Goal: Information Seeking & Learning: Learn about a topic

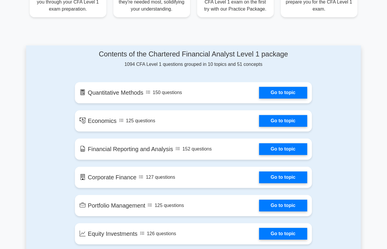
scroll to position [281, 0]
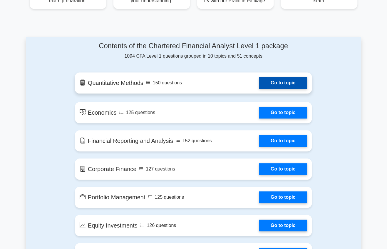
click at [270, 77] on link "Go to topic" at bounding box center [283, 83] width 48 height 12
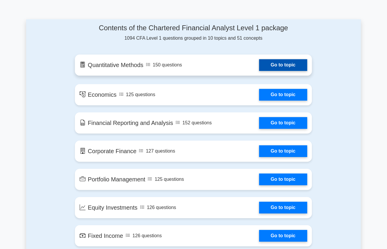
scroll to position [300, 0]
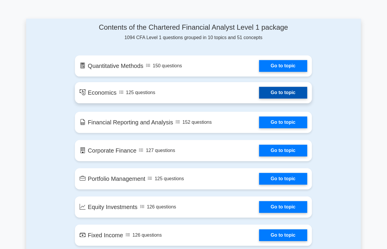
click at [284, 92] on link "Go to topic" at bounding box center [283, 93] width 48 height 12
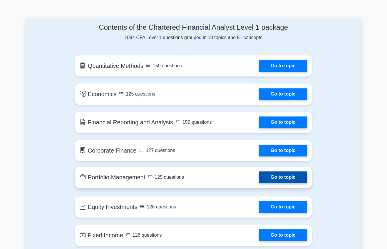
click at [275, 174] on link "Go to topic" at bounding box center [283, 177] width 48 height 12
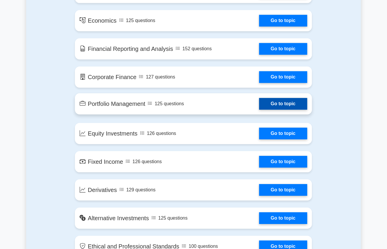
scroll to position [374, 0]
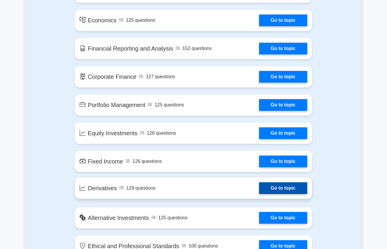
click at [276, 189] on link "Go to topic" at bounding box center [283, 188] width 48 height 12
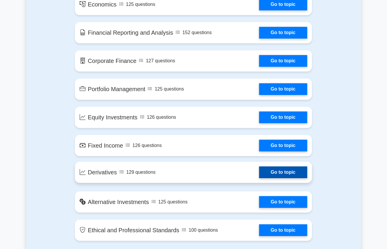
scroll to position [393, 0]
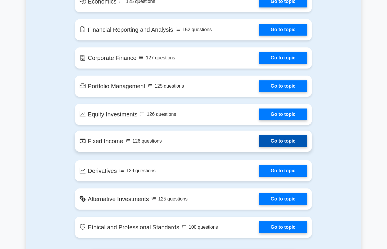
click at [273, 147] on link "Go to topic" at bounding box center [283, 141] width 48 height 12
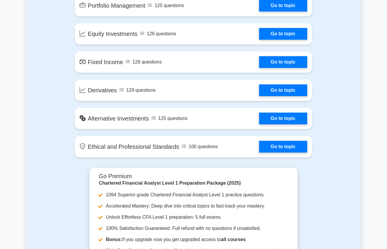
scroll to position [0, 0]
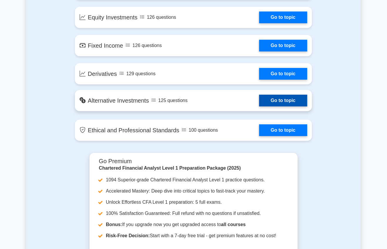
click at [282, 96] on link "Go to topic" at bounding box center [283, 101] width 48 height 12
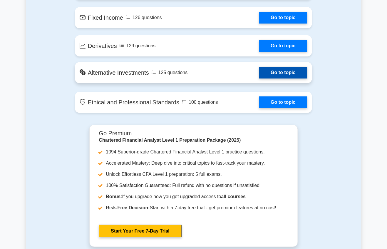
scroll to position [527, 0]
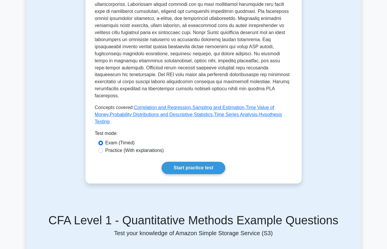
scroll to position [211, 0]
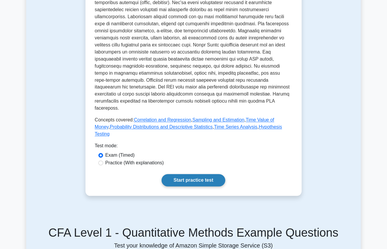
click at [188, 174] on link "Start practice test" at bounding box center [194, 180] width 64 height 12
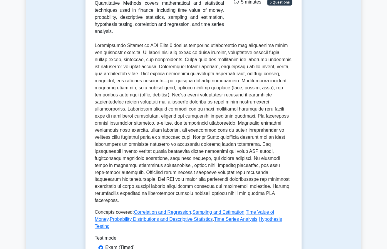
scroll to position [121, 0]
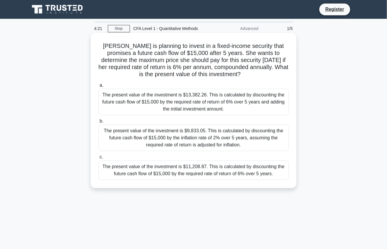
click at [181, 177] on div "The present value of the investment is $11,208.87. This is calculated by discou…" at bounding box center [193, 169] width 190 height 19
click at [98, 159] on input "c. The present value of the investment is $11,208.87. This is calculated by dis…" at bounding box center [98, 157] width 0 height 4
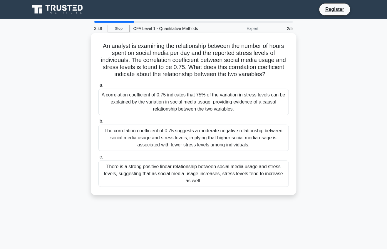
click at [165, 168] on div "There is a strong positive linear relationship between social media usage and s…" at bounding box center [193, 173] width 190 height 26
click at [98, 159] on input "c. There is a strong positive linear relationship between social media usage an…" at bounding box center [98, 157] width 0 height 4
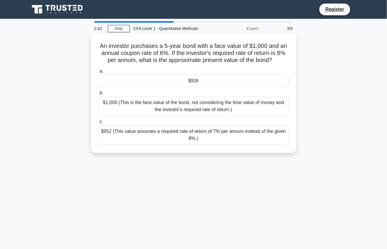
click at [173, 133] on div "$952 (This value assumes a required rate of return of 7% per annum instead of t…" at bounding box center [193, 134] width 190 height 19
click at [98, 124] on input "c. $952 (This value assumes a required rate of return of 7% per annum instead o…" at bounding box center [98, 122] width 0 height 4
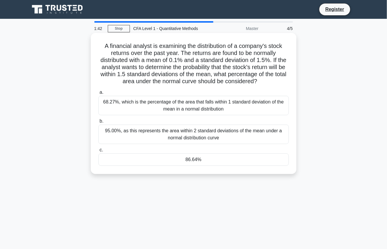
click at [156, 108] on div "68.27%, which is the percentage of the area that falls within 1 standard deviat…" at bounding box center [193, 105] width 190 height 19
click at [98, 94] on input "a. 68.27%, which is the percentage of the area that falls within 1 standard dev…" at bounding box center [98, 93] width 0 height 4
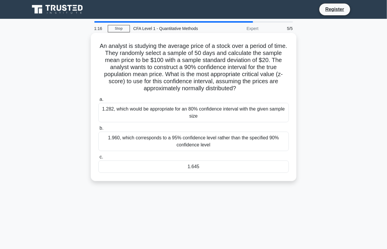
click at [187, 110] on div "1.282, which would be appropriate for an 80% confidence interval with the given…" at bounding box center [193, 112] width 190 height 19
click at [98, 101] on input "a. 1.282, which would be appropriate for an 80% confidence interval with the gi…" at bounding box center [98, 100] width 0 height 4
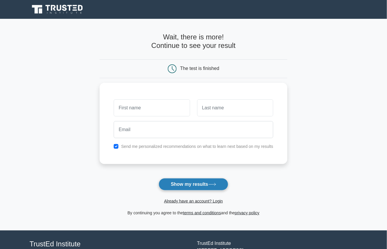
click at [201, 180] on button "Show my results" at bounding box center [193, 184] width 69 height 12
type input "Abhay"
click at [189, 183] on button "Show my results" at bounding box center [193, 184] width 69 height 12
type input "Shaw"
click at [174, 186] on button "Show my results" at bounding box center [193, 184] width 69 height 12
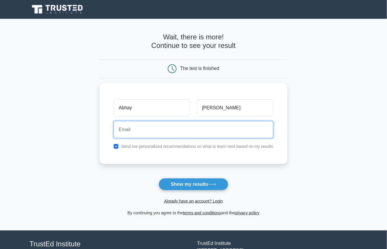
type input "shawabhay221@gmail.com"
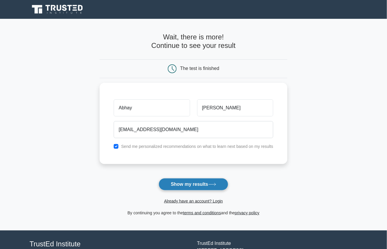
click at [189, 185] on button "Show my results" at bounding box center [193, 184] width 69 height 12
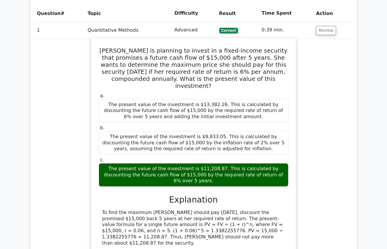
scroll to position [499, 0]
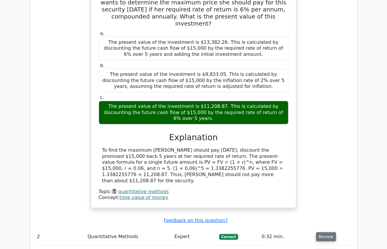
click at [331, 232] on button "Review" at bounding box center [326, 236] width 20 height 9
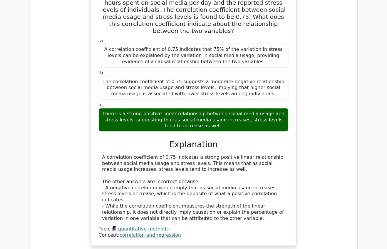
scroll to position [761, 0]
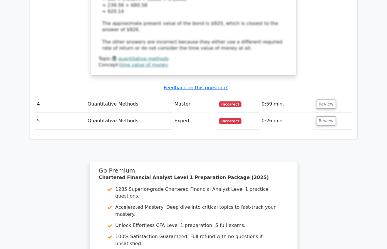
scroll to position [1306, 0]
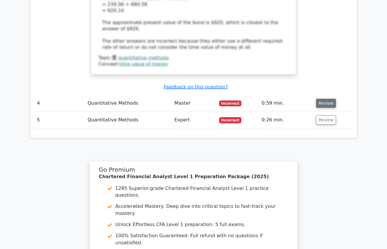
click at [320, 99] on button "Review" at bounding box center [326, 103] width 20 height 9
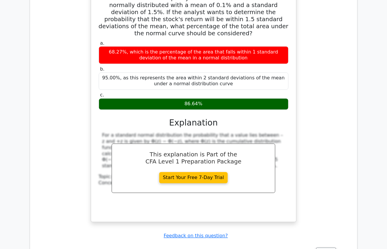
scroll to position [1438, 0]
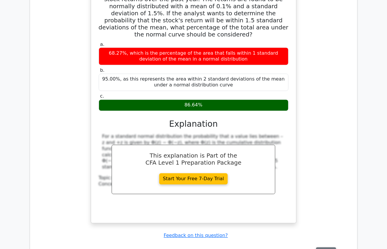
click at [325, 247] on button "Review" at bounding box center [326, 251] width 20 height 9
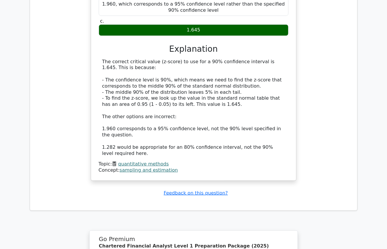
scroll to position [1916, 0]
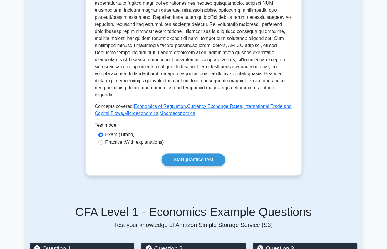
scroll to position [198, 0]
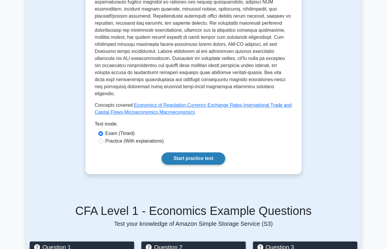
click at [188, 156] on link "Start practice test" at bounding box center [194, 159] width 64 height 12
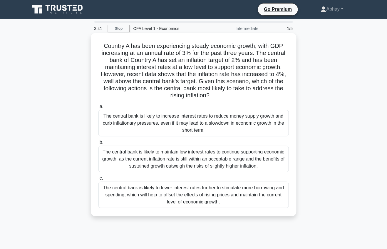
click at [175, 203] on div "The central bank is likely to lower interest rates further to stimulate more bo…" at bounding box center [193, 195] width 190 height 26
click at [98, 180] on input "c. The central bank is likely to lower interest rates further to stimulate more…" at bounding box center [98, 178] width 0 height 4
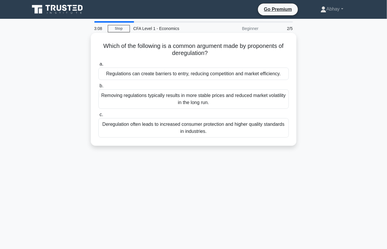
click at [130, 73] on div "Regulations can create barriers to entry, reducing competition and market effic…" at bounding box center [193, 74] width 190 height 12
click at [98, 66] on input "a. Regulations can create barriers to entry, reducing competition and market ef…" at bounding box center [98, 64] width 0 height 4
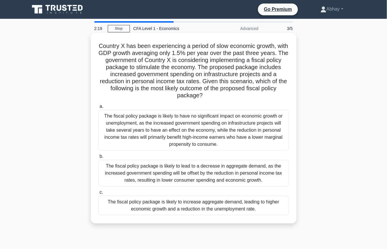
click at [133, 124] on div "The fiscal policy package is likely to have no significant impact on economic g…" at bounding box center [193, 130] width 190 height 41
click at [98, 108] on input "a. The fiscal policy package is likely to have no significant impact on economi…" at bounding box center [98, 107] width 0 height 4
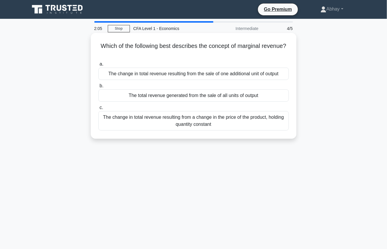
click at [199, 78] on div "The change in total revenue resulting from the sale of one additional unit of o…" at bounding box center [193, 74] width 190 height 12
click at [98, 66] on input "a. The change in total revenue resulting from the sale of one additional unit o…" at bounding box center [98, 64] width 0 height 4
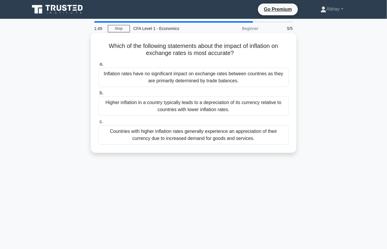
click at [176, 101] on div "Higher inflation in a country typically leads to a depreciation of its currency…" at bounding box center [193, 105] width 190 height 19
click at [98, 95] on input "b. Higher inflation in a country typically leads to a depreciation of its curre…" at bounding box center [98, 93] width 0 height 4
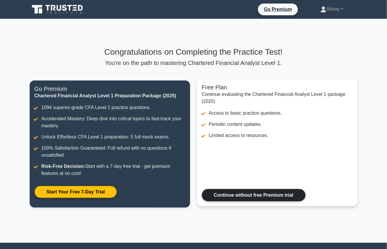
click at [233, 196] on link "Continue without free Premium trial" at bounding box center [254, 195] width 104 height 12
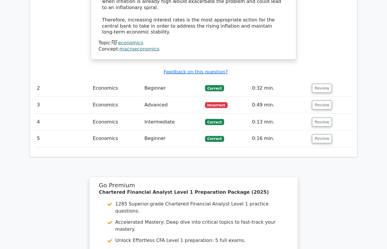
scroll to position [767, 0]
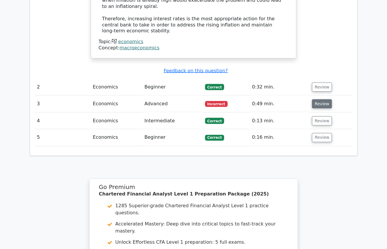
click at [312, 99] on button "Review" at bounding box center [322, 103] width 20 height 9
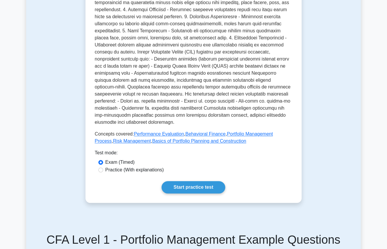
scroll to position [211, 0]
click at [204, 194] on link "Start practice test" at bounding box center [194, 187] width 64 height 12
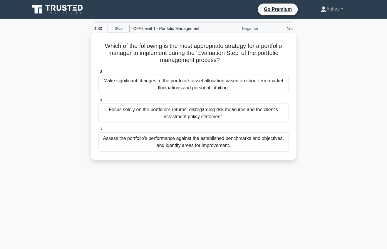
click at [175, 139] on div "Assess the portfolio's performance against the established benchmarks and objec…" at bounding box center [193, 141] width 190 height 19
click at [98, 131] on input "c. Assess the portfolio's performance against the established benchmarks and ob…" at bounding box center [98, 129] width 0 height 4
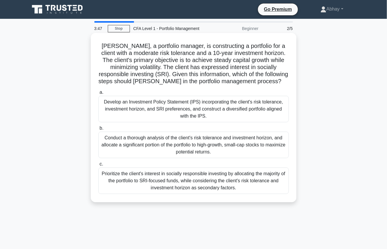
click at [212, 117] on div "Develop an Investment Policy Statement (IPS) incorporating the client's risk to…" at bounding box center [193, 109] width 190 height 26
click at [98, 94] on input "a. Develop an Investment Policy Statement (IPS) incorporating the client's risk…" at bounding box center [98, 93] width 0 height 4
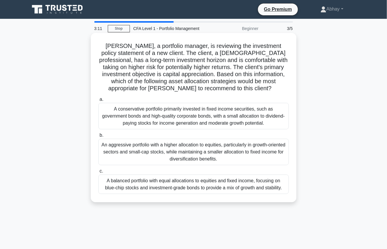
click at [122, 141] on div "An aggressive portfolio with a higher allocation to equities, particularly in g…" at bounding box center [193, 152] width 190 height 26
click at [98, 137] on input "b. An aggressive portfolio with a higher allocation to equities, particularly i…" at bounding box center [98, 135] width 0 height 4
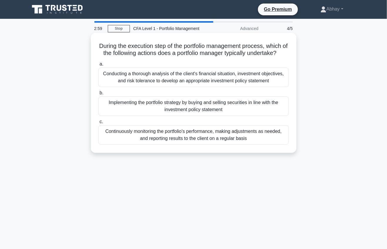
click at [204, 82] on div "Conducting a thorough analysis of the client's financial situation, investment …" at bounding box center [193, 77] width 190 height 19
click at [98, 66] on input "a. Conducting a thorough analysis of the client's financial situation, investme…" at bounding box center [98, 64] width 0 height 4
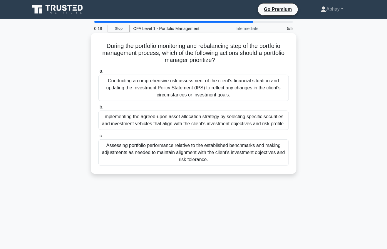
click at [158, 149] on div "Assessing portfolio performance relative to the established benchmarks and maki…" at bounding box center [193, 152] width 190 height 26
click at [98, 138] on input "c. Assessing portfolio performance relative to the established benchmarks and m…" at bounding box center [98, 136] width 0 height 4
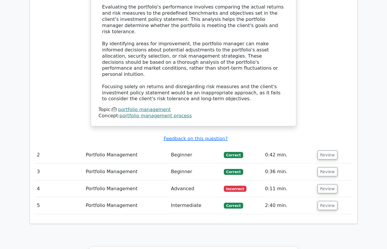
scroll to position [634, 0]
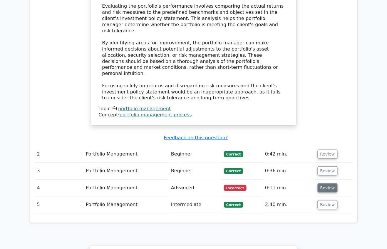
click at [331, 183] on button "Review" at bounding box center [328, 187] width 20 height 9
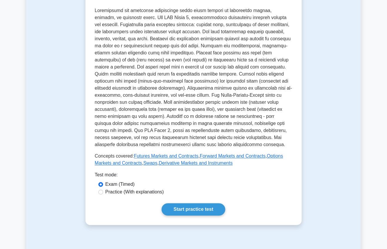
scroll to position [147, 0]
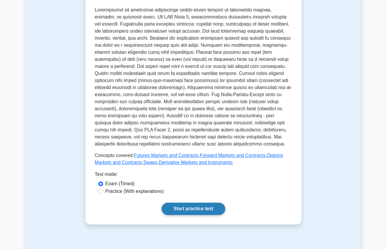
click at [177, 210] on link "Start practice test" at bounding box center [194, 209] width 64 height 12
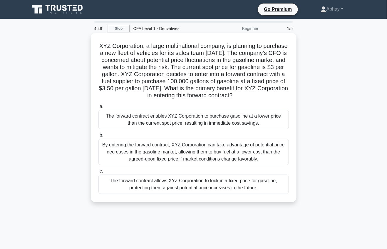
click at [153, 112] on div "The forward contract enables XYZ Corporation to purchase gasoline at a lower pr…" at bounding box center [193, 119] width 190 height 19
click at [98, 108] on input "a. The forward contract enables XYZ Corporation to purchase gasoline at a lower…" at bounding box center [98, 107] width 0 height 4
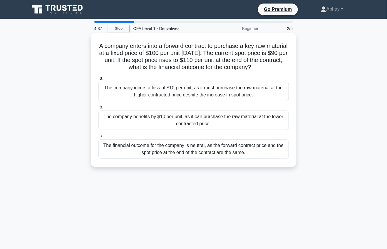
click at [151, 115] on div "The company benefits by $10 per unit, as it can purchase the raw material at th…" at bounding box center [193, 120] width 190 height 19
click at [98, 109] on input "b. The company benefits by $10 per unit, as it can purchase the raw material at…" at bounding box center [98, 107] width 0 height 4
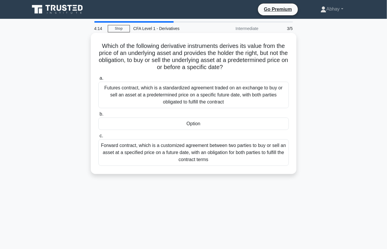
click at [122, 142] on div "Forward contract, which is a customized agreement between two parties to buy or…" at bounding box center [193, 152] width 190 height 26
click at [98, 138] on input "c. Forward contract, which is a customized agreement between two parties to buy…" at bounding box center [98, 136] width 0 height 4
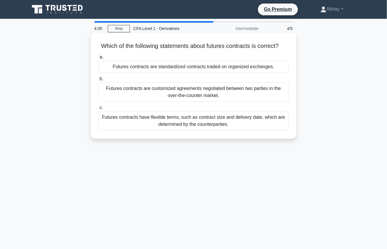
click at [164, 95] on div "Futures contracts are customized agreements negotiated between two parties in t…" at bounding box center [193, 91] width 190 height 19
click at [98, 81] on input "b. Futures contracts are customized agreements negotiated between two parties i…" at bounding box center [98, 79] width 0 height 4
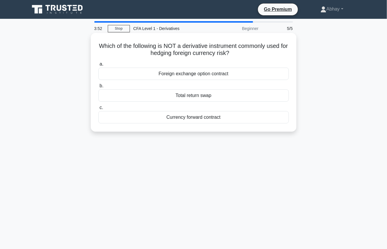
click at [152, 100] on div "Total return swap" at bounding box center [193, 95] width 190 height 12
click at [98, 88] on input "b. Total return swap" at bounding box center [98, 86] width 0 height 4
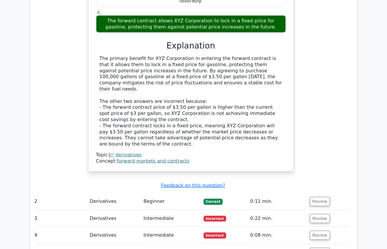
scroll to position [605, 0]
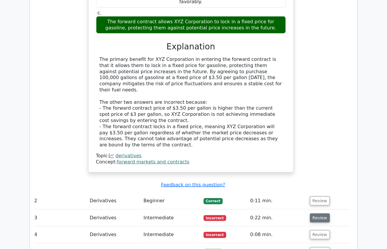
click at [322, 213] on button "Review" at bounding box center [320, 217] width 20 height 9
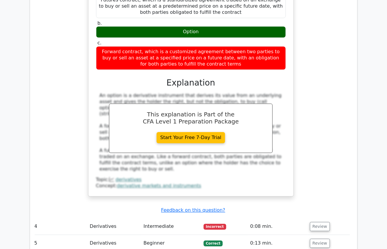
scroll to position [894, 0]
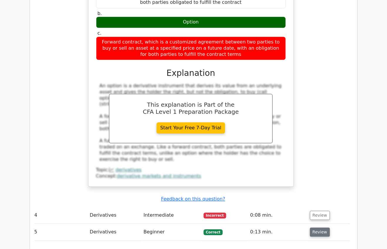
click at [310, 228] on button "Review" at bounding box center [320, 232] width 20 height 9
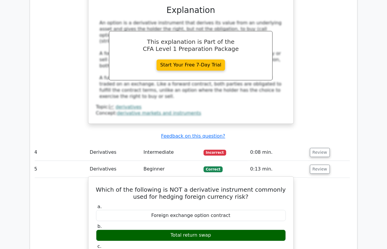
scroll to position [957, 0]
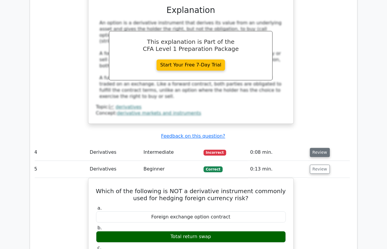
click at [317, 148] on button "Review" at bounding box center [320, 152] width 20 height 9
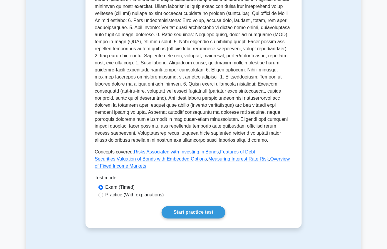
scroll to position [175, 0]
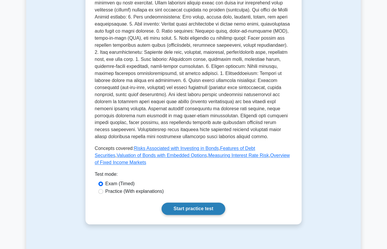
click at [163, 210] on link "Start practice test" at bounding box center [194, 209] width 64 height 12
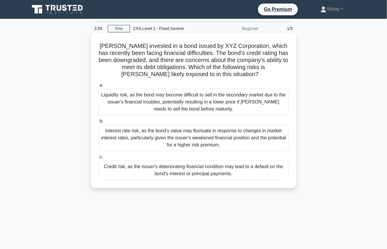
click at [150, 99] on div "Liquidity risk, as the bond may become difficult to sell in the secondary marke…" at bounding box center [193, 102] width 190 height 26
click at [98, 87] on input "a. Liquidity risk, as the bond may become difficult to sell in the secondary ma…" at bounding box center [98, 85] width 0 height 4
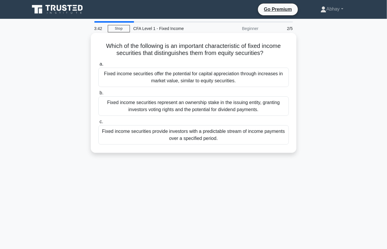
click at [164, 74] on div "Fixed income securities offer the potential for capital appreciation through in…" at bounding box center [193, 77] width 190 height 19
click at [98, 66] on input "a. Fixed income securities offer the potential for capital appreciation through…" at bounding box center [98, 64] width 0 height 4
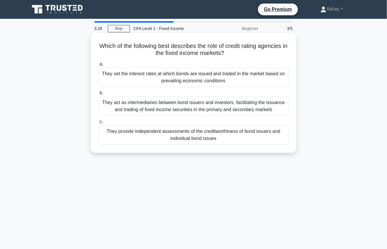
click at [214, 135] on div "They provide independent assessments of the creditworthiness of bond issuers an…" at bounding box center [193, 134] width 190 height 19
click at [98, 124] on input "c. They provide independent assessments of the creditworthiness of bond issuers…" at bounding box center [98, 122] width 0 height 4
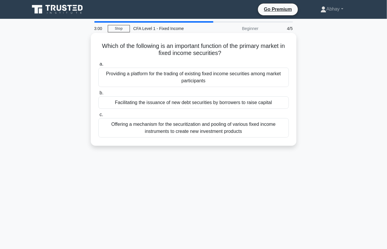
click at [148, 75] on div "Providing a platform for the trading of existing fixed income securities among …" at bounding box center [193, 77] width 190 height 19
click at [98, 66] on input "a. Providing a platform for the trading of existing fixed income securities amo…" at bounding box center [98, 64] width 0 height 4
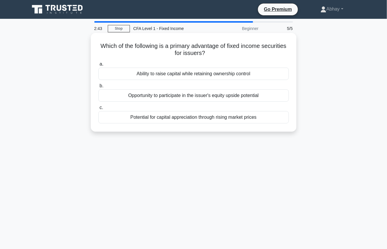
click at [169, 70] on div "Ability to raise capital while retaining ownership control" at bounding box center [193, 74] width 190 height 12
click at [98, 66] on input "a. Ability to raise capital while retaining ownership control" at bounding box center [98, 64] width 0 height 4
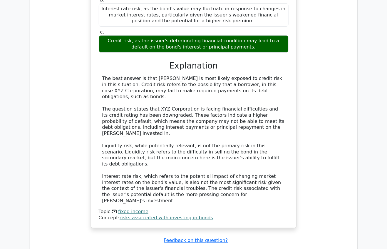
scroll to position [567, 0]
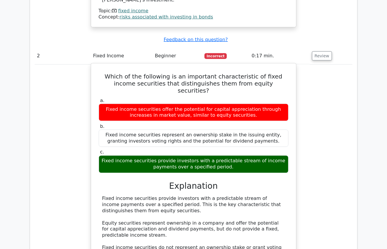
scroll to position [834, 0]
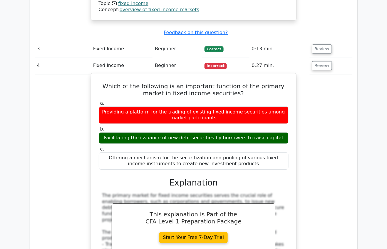
scroll to position [1028, 0]
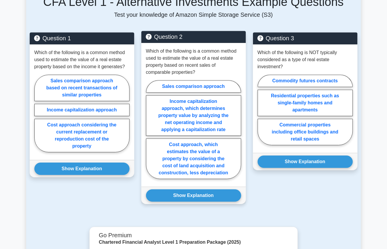
scroll to position [441, 0]
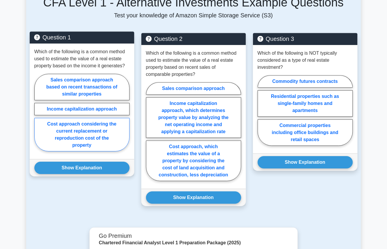
click at [99, 121] on label "Cost approach considering the current replacement or reproduction cost of the p…" at bounding box center [81, 135] width 95 height 34
click at [38, 116] on input "Cost approach considering the current replacement or reproduction cost of the p…" at bounding box center [36, 114] width 4 height 4
radio input "true"
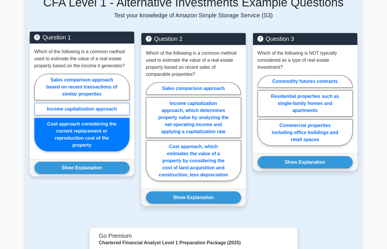
click at [109, 103] on label "Income capitalization approach" at bounding box center [81, 109] width 95 height 12
click at [38, 112] on input "Income capitalization approach" at bounding box center [36, 114] width 4 height 4
radio input "true"
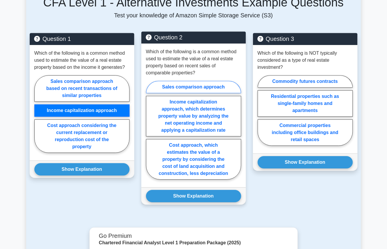
click at [171, 81] on label "Sales comparison approach" at bounding box center [193, 87] width 95 height 12
click at [150, 130] on input "Sales comparison approach" at bounding box center [148, 132] width 4 height 4
radio input "true"
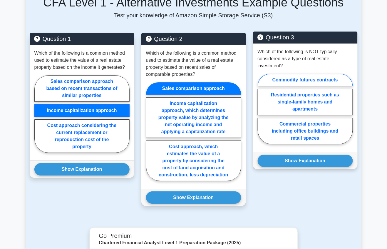
click at [287, 74] on label "Commodity futures contracts" at bounding box center [305, 80] width 95 height 12
click at [262, 109] on input "Commodity futures contracts" at bounding box center [260, 111] width 4 height 4
radio input "true"
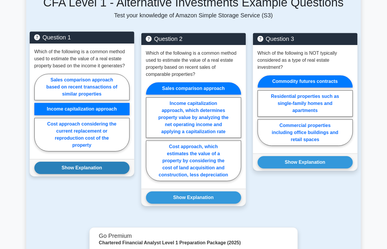
click at [100, 162] on button "Show Explanation" at bounding box center [81, 168] width 95 height 12
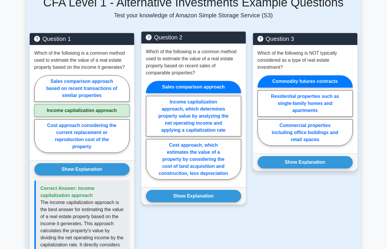
click at [171, 196] on div "Show Explanation Correct Answer: Sales comparison approach" at bounding box center [193, 195] width 105 height 17
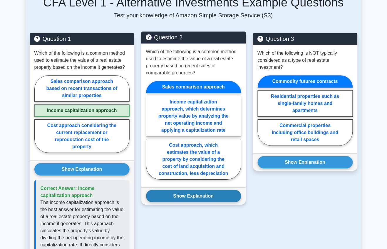
click at [165, 190] on button "Show Explanation" at bounding box center [193, 196] width 95 height 12
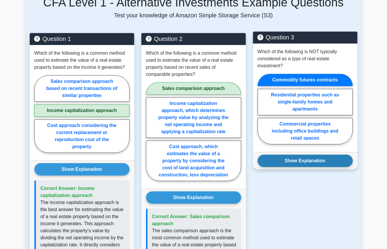
click at [284, 155] on button "Show Explanation" at bounding box center [305, 161] width 95 height 12
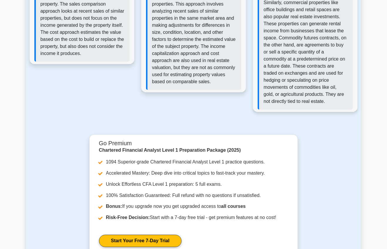
scroll to position [696, 0]
